Goal: Information Seeking & Learning: Learn about a topic

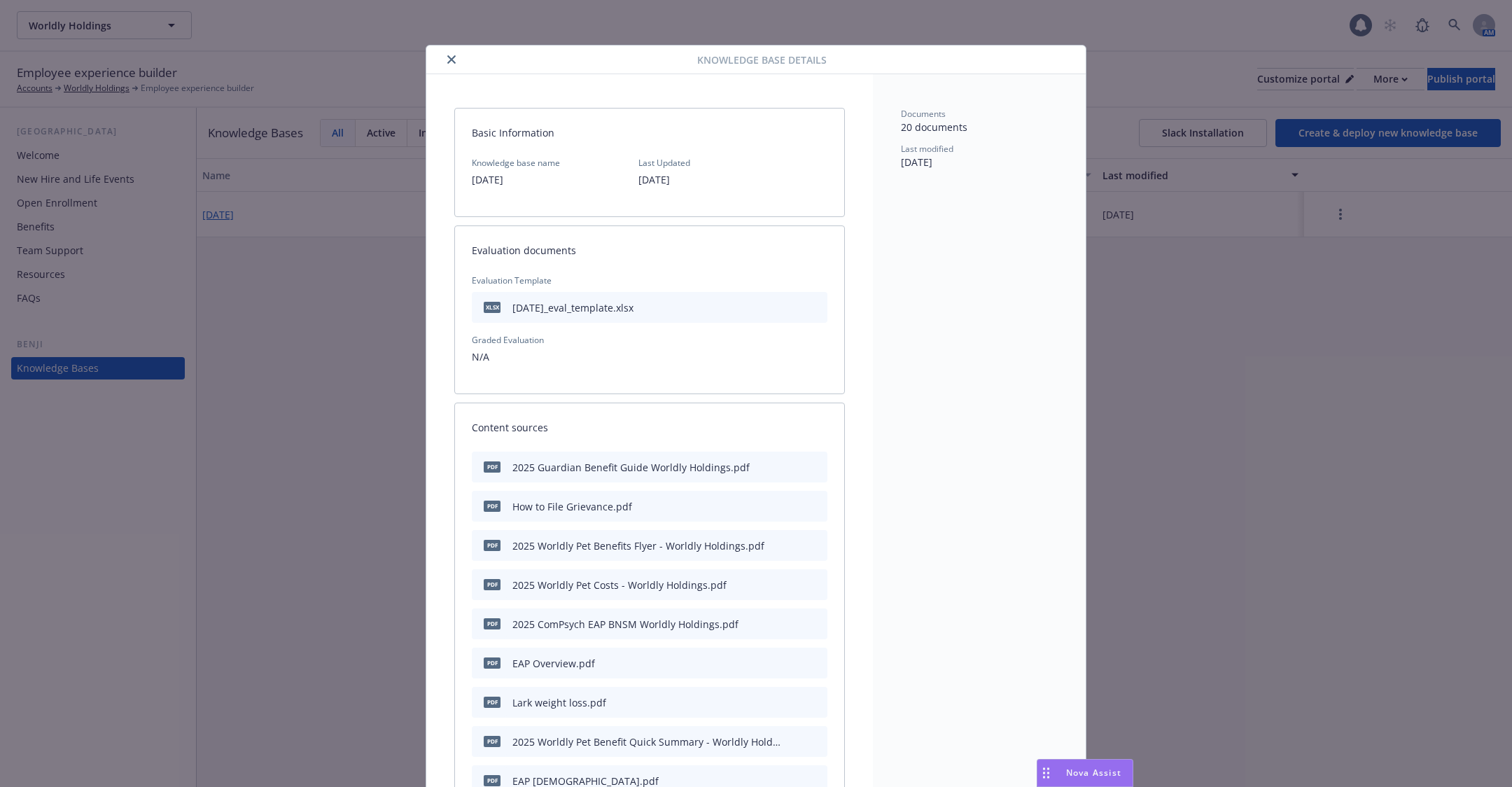
scroll to position [41, 0]
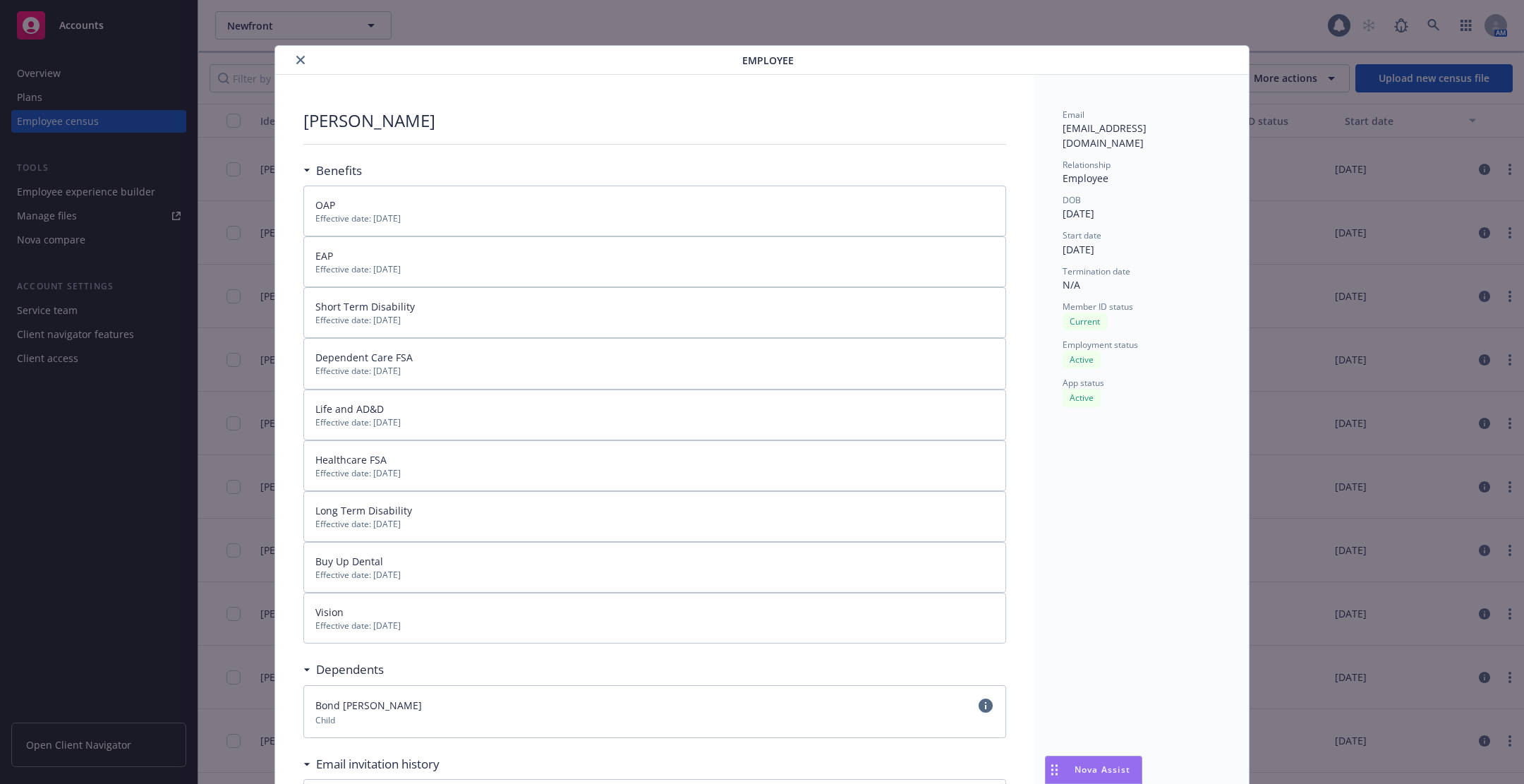
scroll to position [42, 0]
